Goal: Transaction & Acquisition: Download file/media

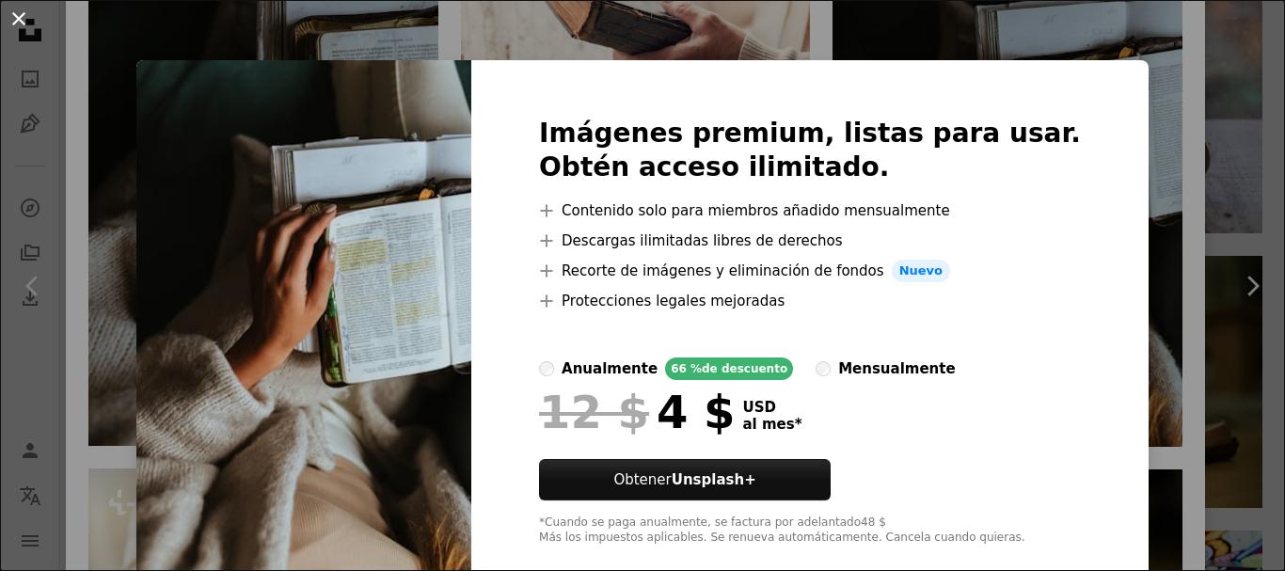
click at [21, 19] on button "An X shape" at bounding box center [19, 19] width 23 height 23
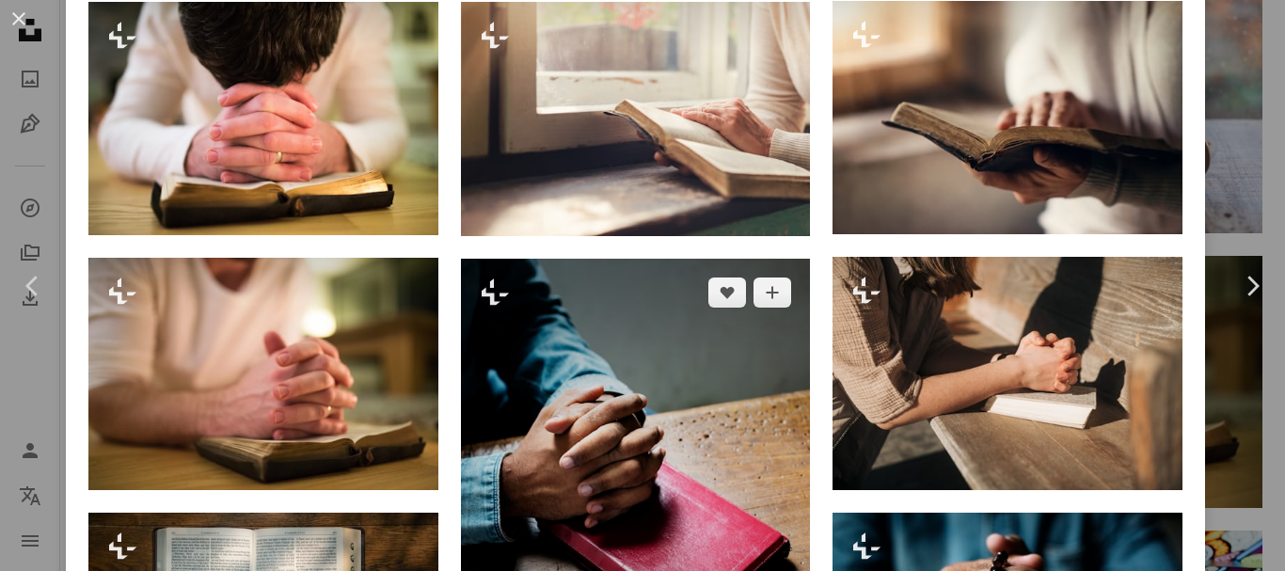
scroll to position [2745, 0]
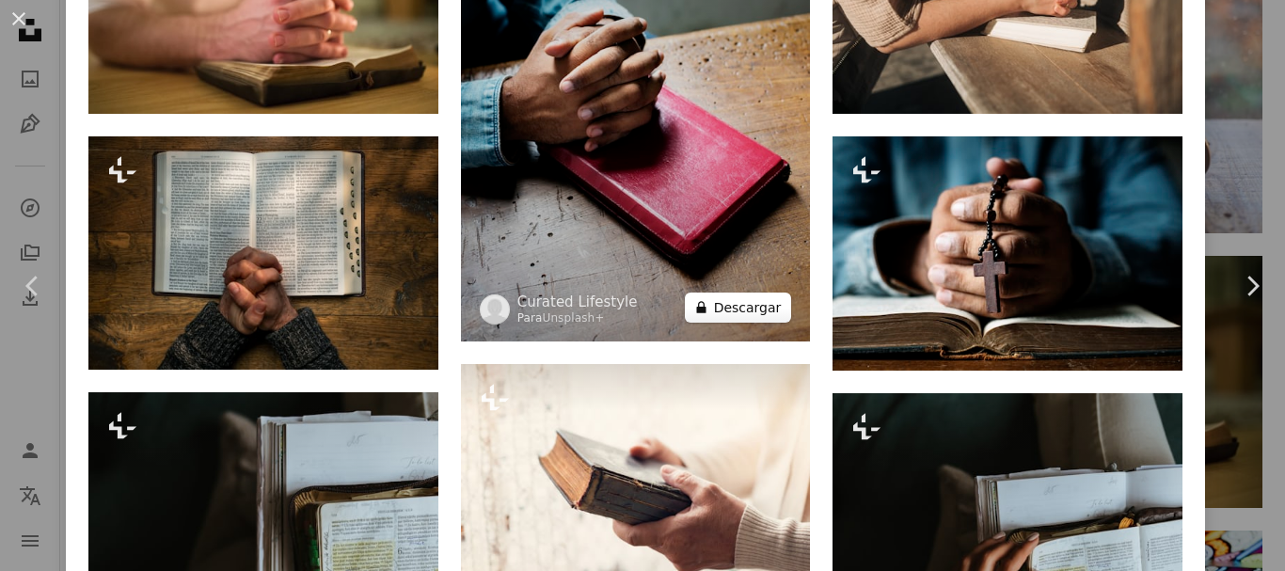
click at [728, 293] on button "A lock Descargar" at bounding box center [738, 308] width 107 height 30
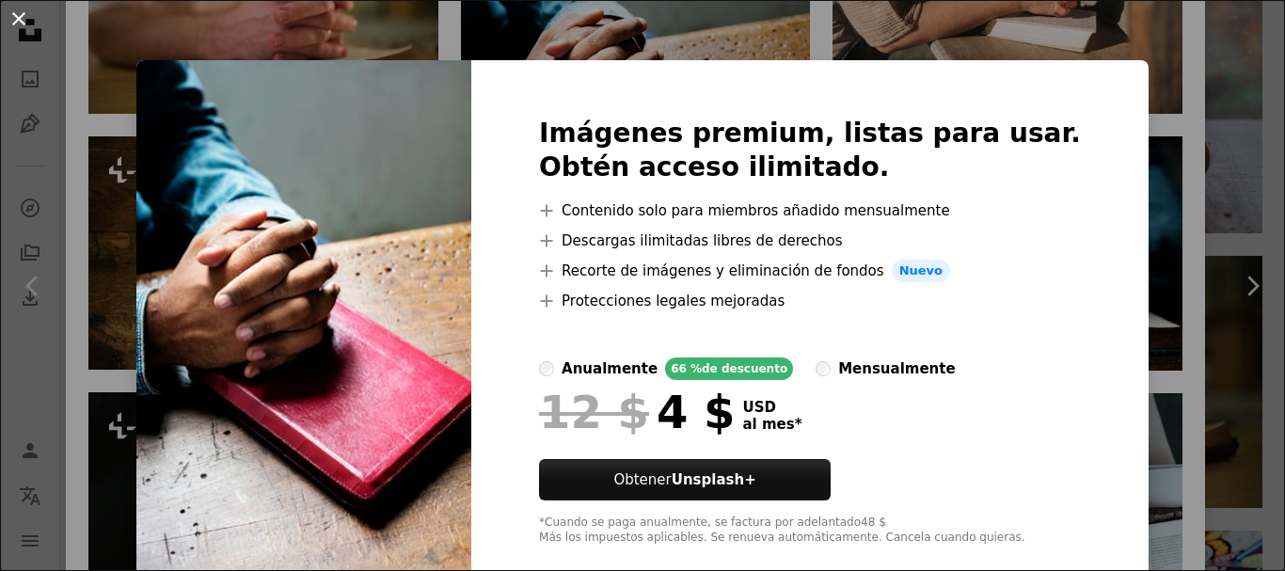
click at [13, 13] on button "An X shape" at bounding box center [19, 19] width 23 height 23
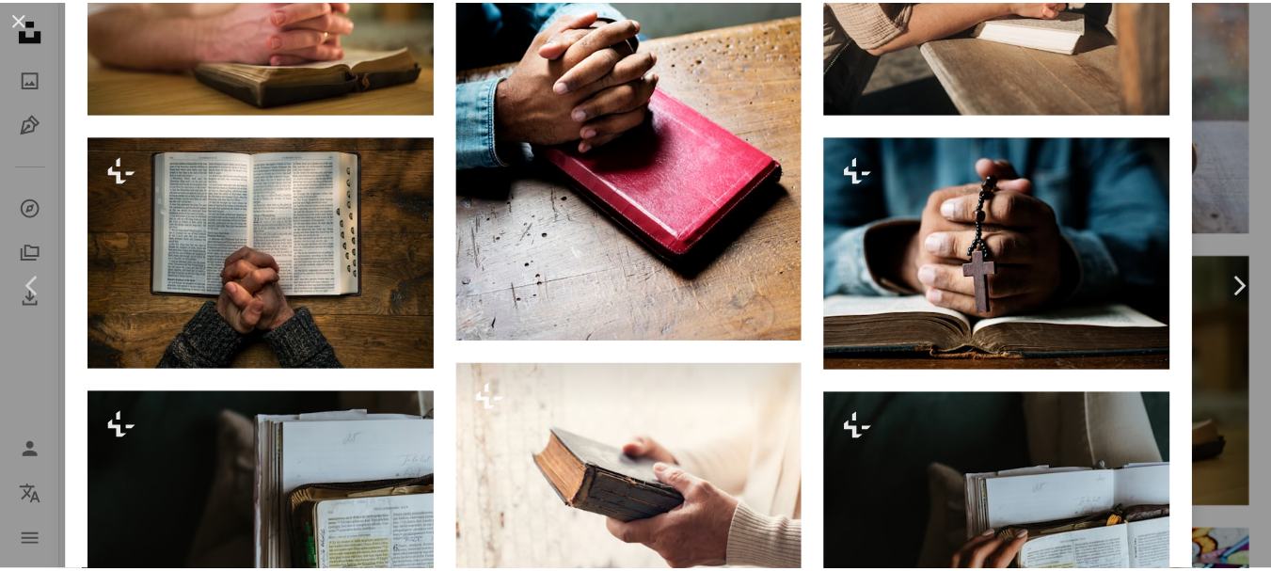
scroll to position [1711, 0]
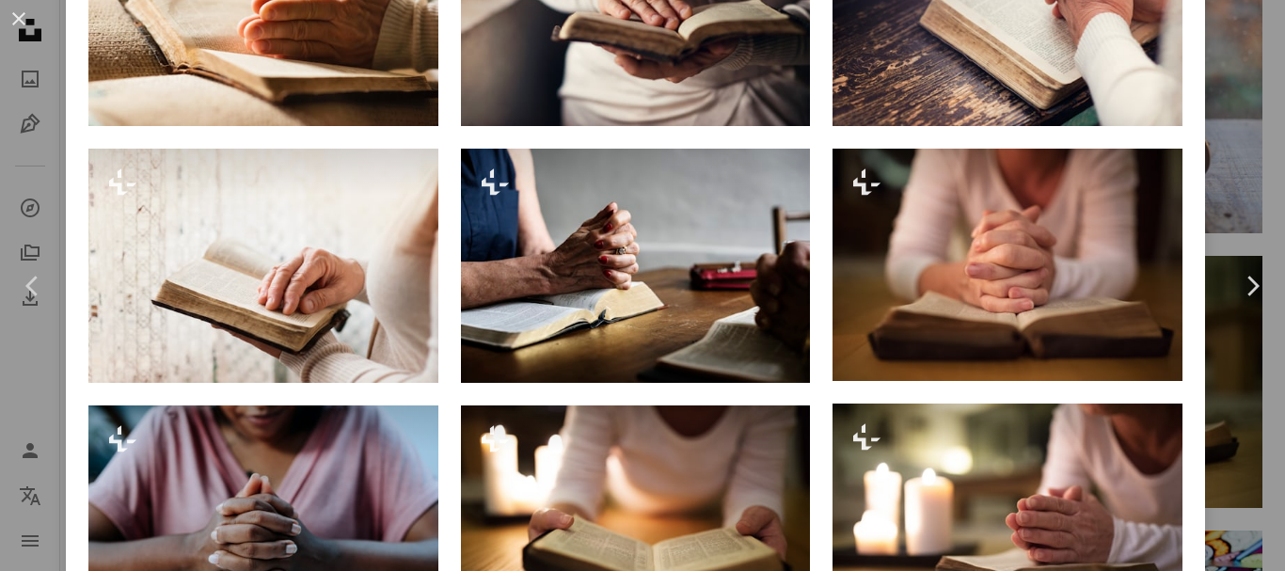
drag, startPoint x: 16, startPoint y: 10, endPoint x: 44, endPoint y: 12, distance: 28.3
click at [16, 10] on button "An X shape" at bounding box center [19, 19] width 23 height 23
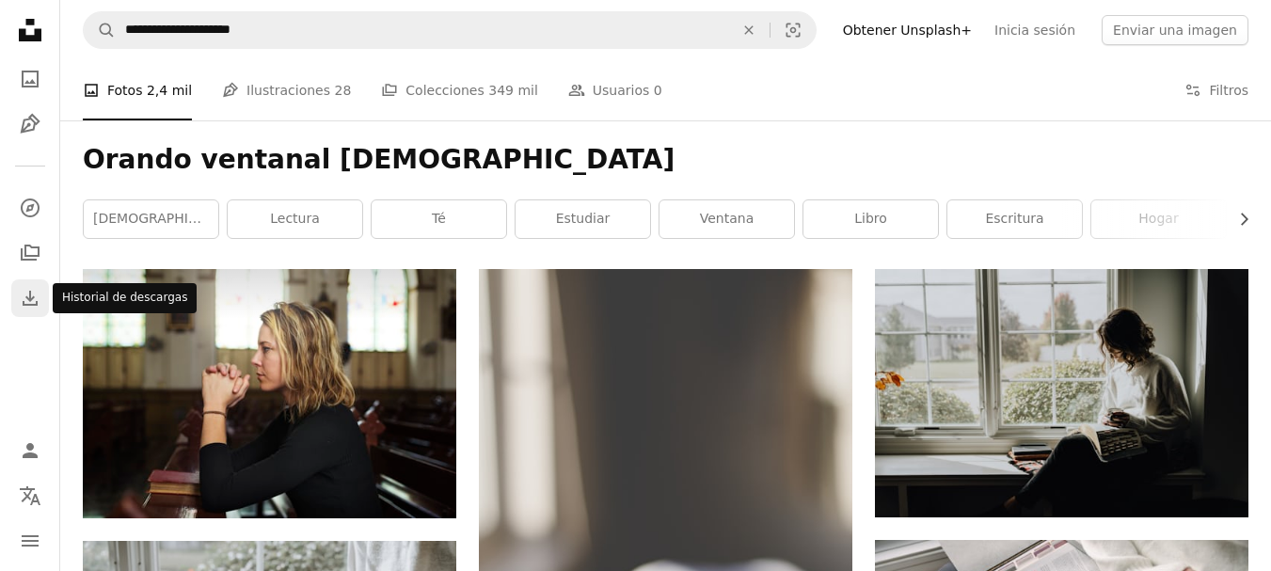
click at [34, 298] on icon "Download" at bounding box center [30, 298] width 23 height 23
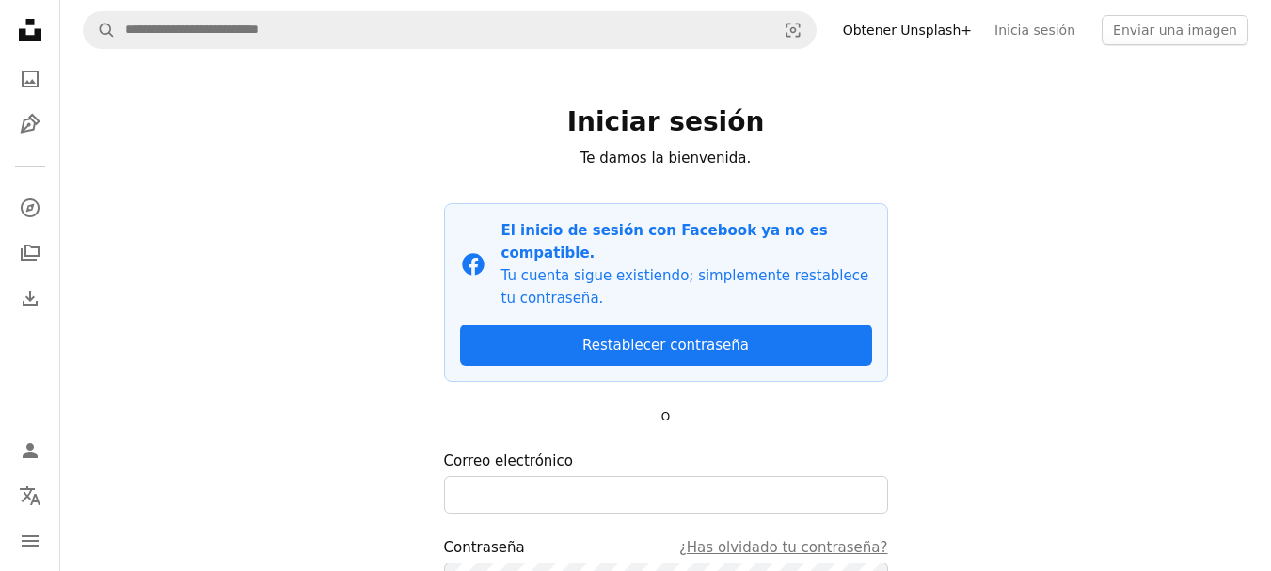
click at [30, 34] on icon "Unsplash logo Página de inicio de Unsplash" at bounding box center [30, 30] width 38 height 38
